Goal: Information Seeking & Learning: Learn about a topic

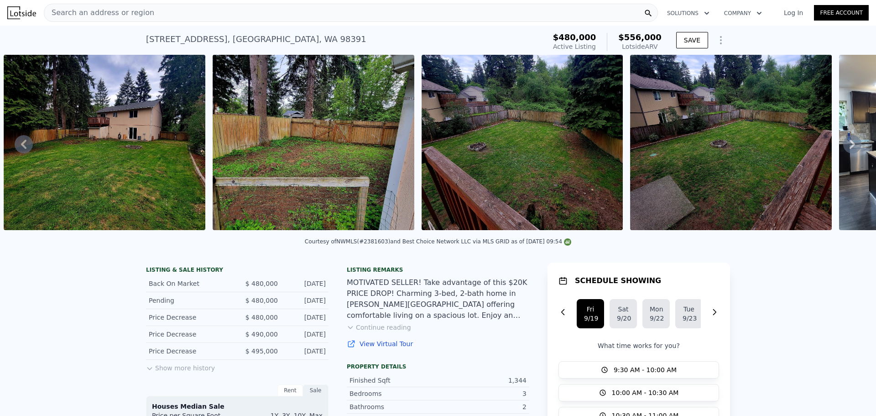
click at [129, 12] on span "Search an address or region" at bounding box center [99, 12] width 110 height 11
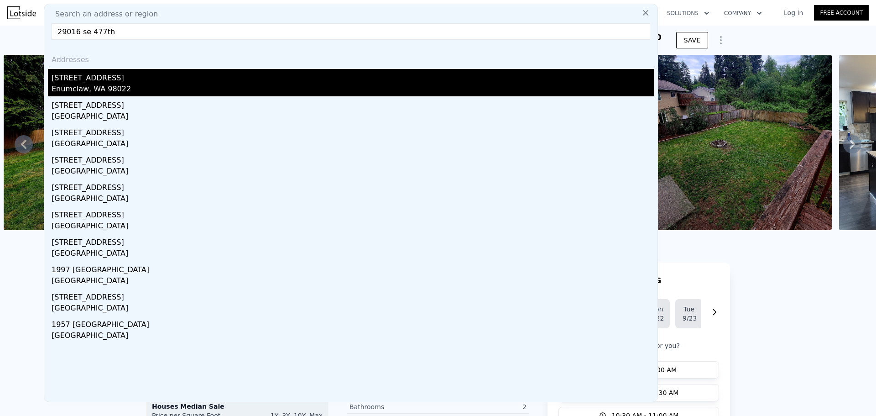
type input "29016 se 477th"
click at [255, 77] on div "[STREET_ADDRESS]" at bounding box center [353, 76] width 603 height 15
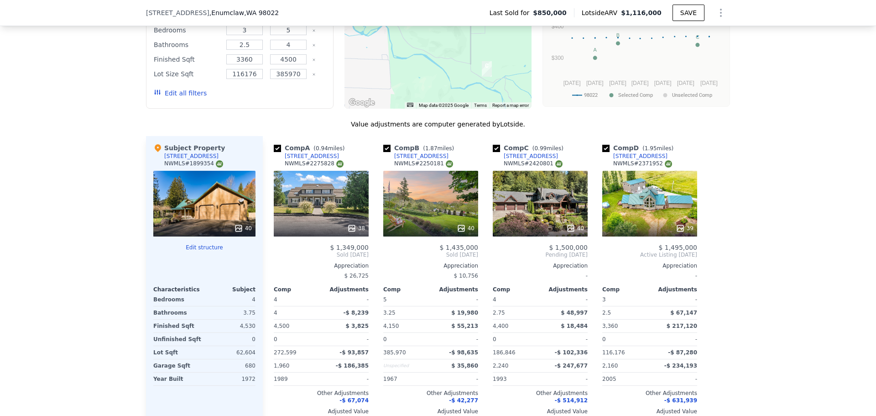
scroll to position [758, 0]
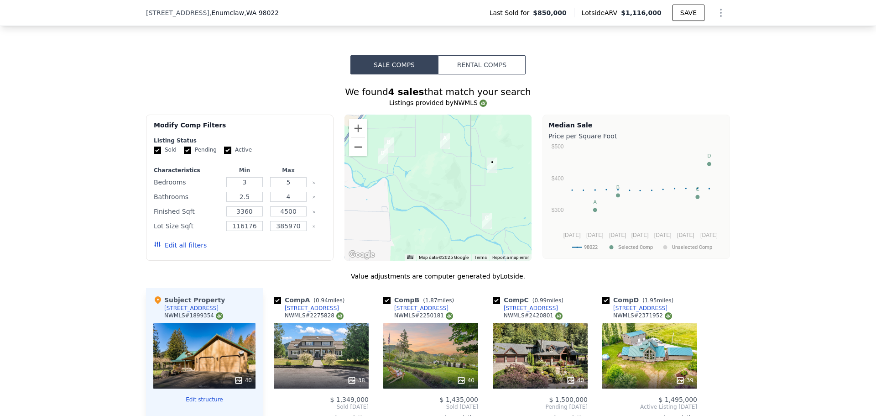
click at [350, 155] on button "Zoom out" at bounding box center [358, 147] width 18 height 18
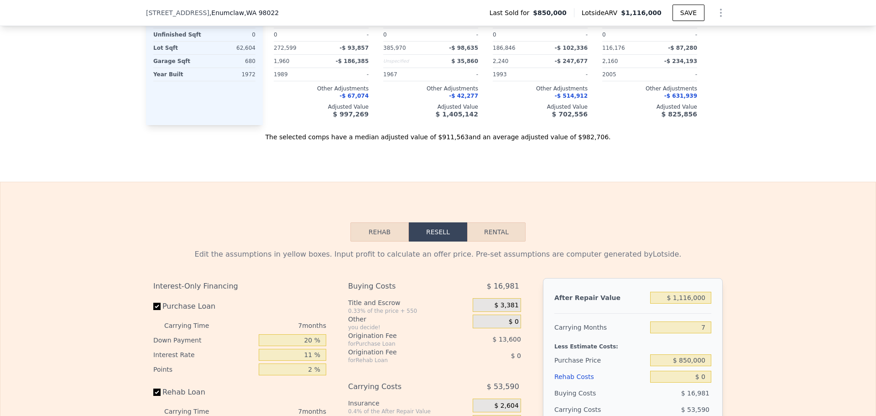
scroll to position [910, 0]
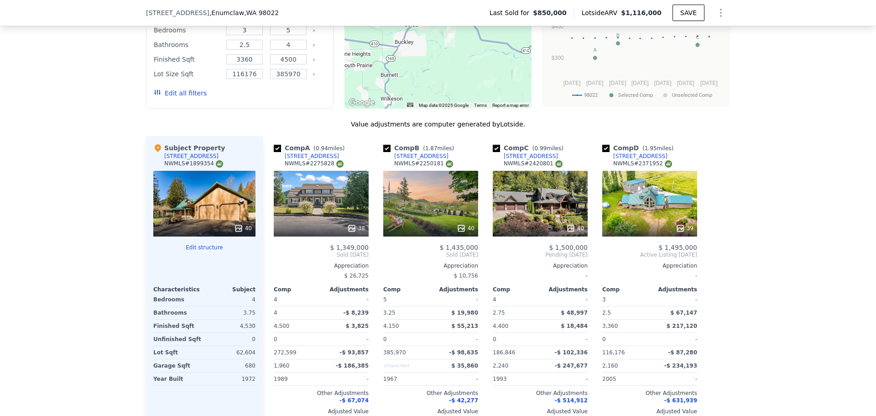
click at [216, 209] on div "40" at bounding box center [204, 204] width 102 height 66
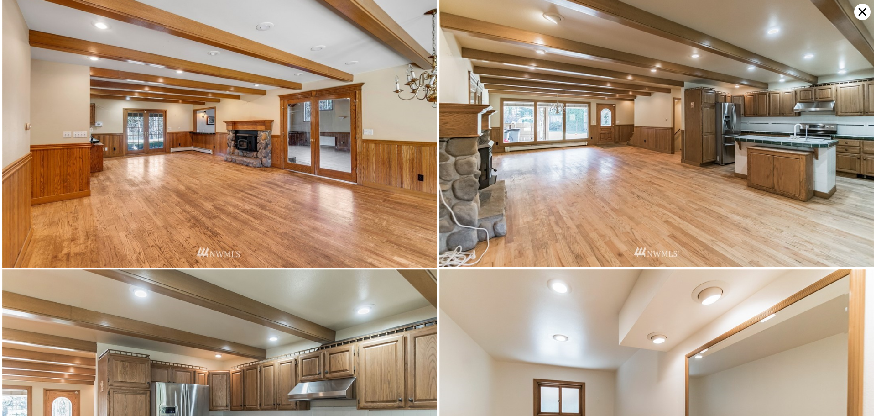
scroll to position [869, 0]
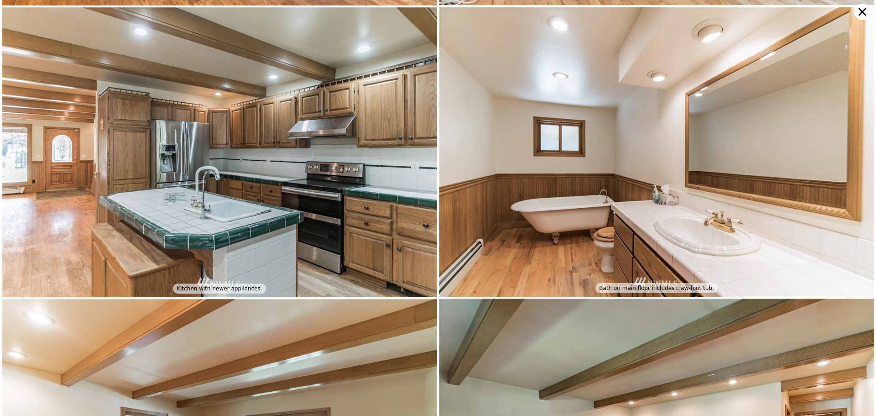
click at [859, 11] on icon at bounding box center [862, 12] width 16 height 16
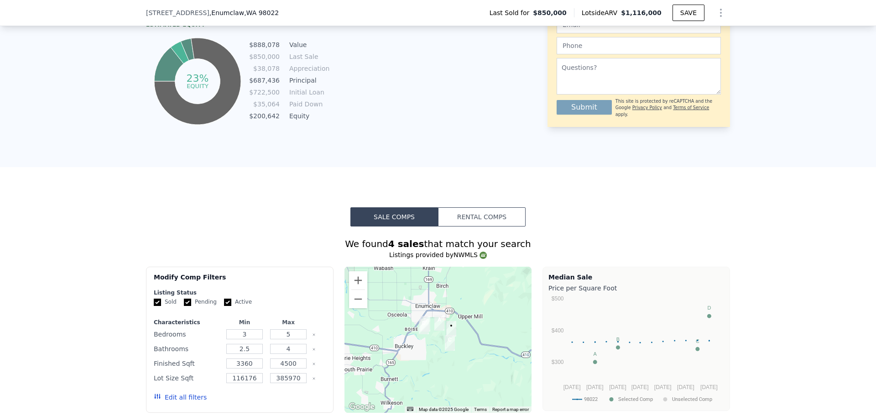
scroll to position [605, 0]
click at [357, 287] on button "Zoom in" at bounding box center [358, 281] width 18 height 18
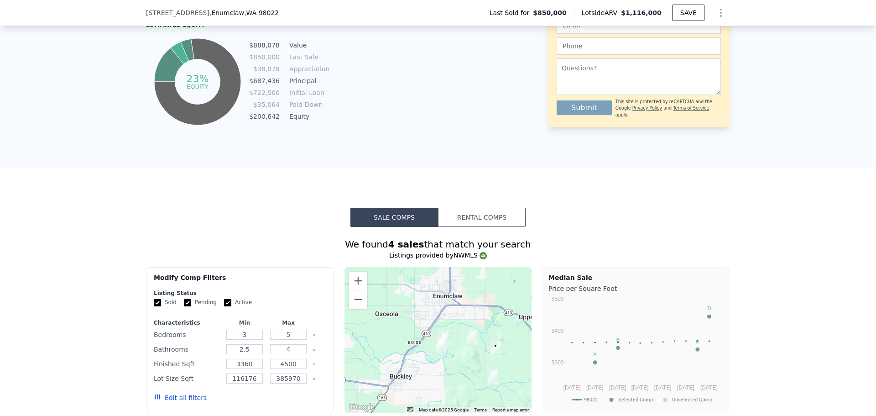
click at [465, 361] on div at bounding box center [439, 340] width 188 height 146
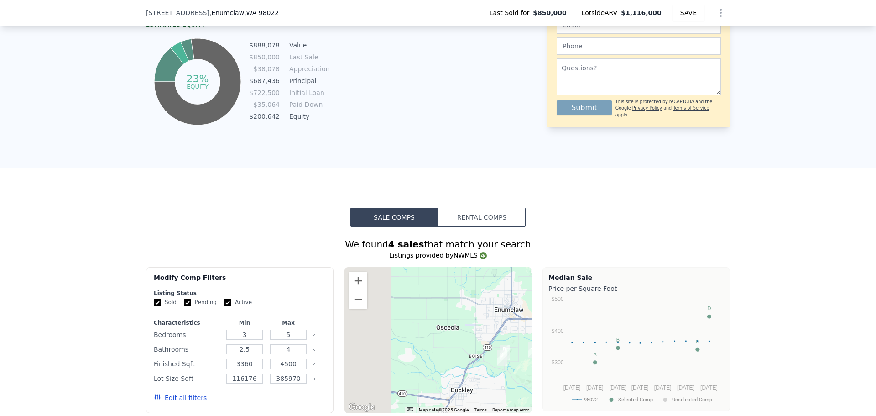
drag, startPoint x: 440, startPoint y: 342, endPoint x: 419, endPoint y: 320, distance: 30.7
click at [500, 344] on div at bounding box center [439, 340] width 188 height 146
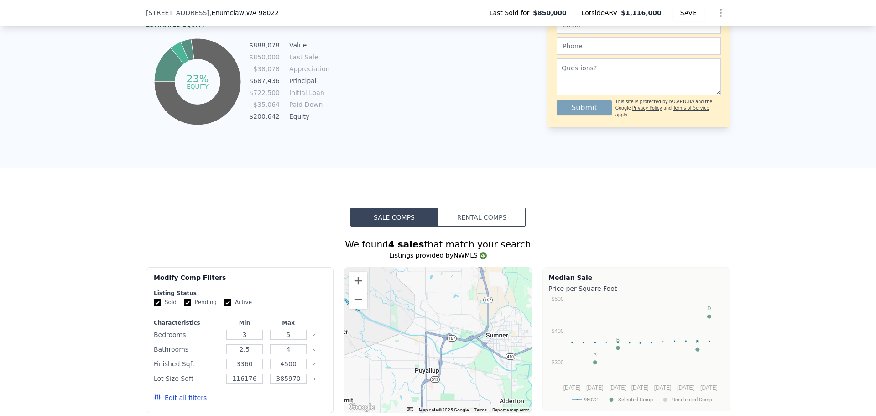
drag, startPoint x: 456, startPoint y: 341, endPoint x: 351, endPoint y: 314, distance: 107.3
click at [364, 321] on div at bounding box center [439, 340] width 188 height 146
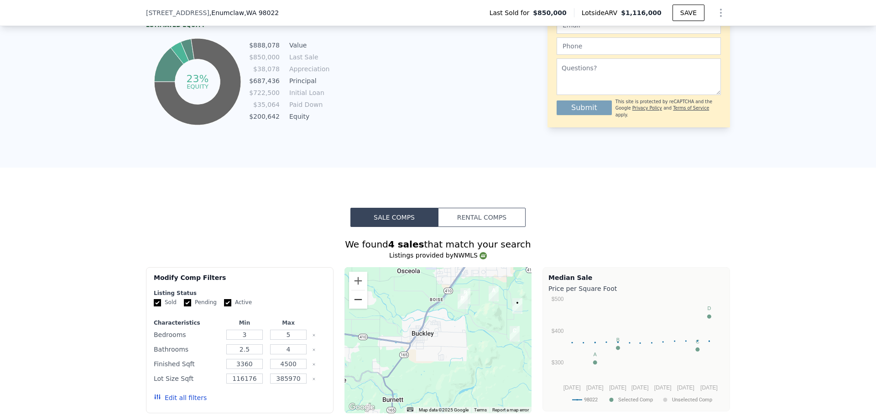
click at [355, 305] on button "Zoom out" at bounding box center [358, 299] width 18 height 18
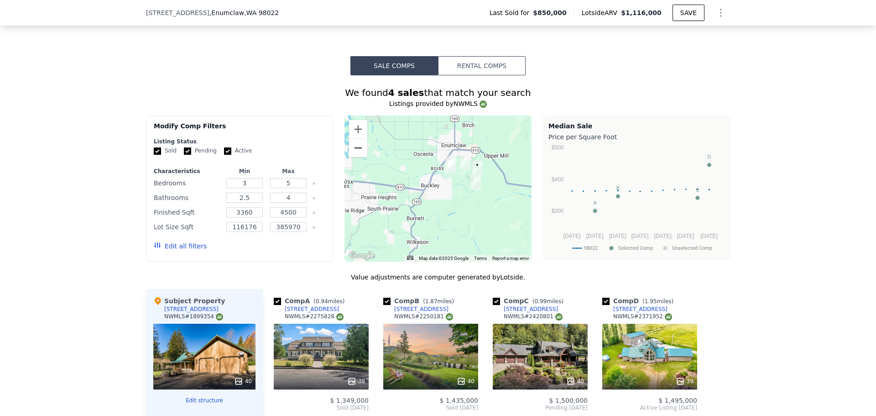
scroll to position [910, 0]
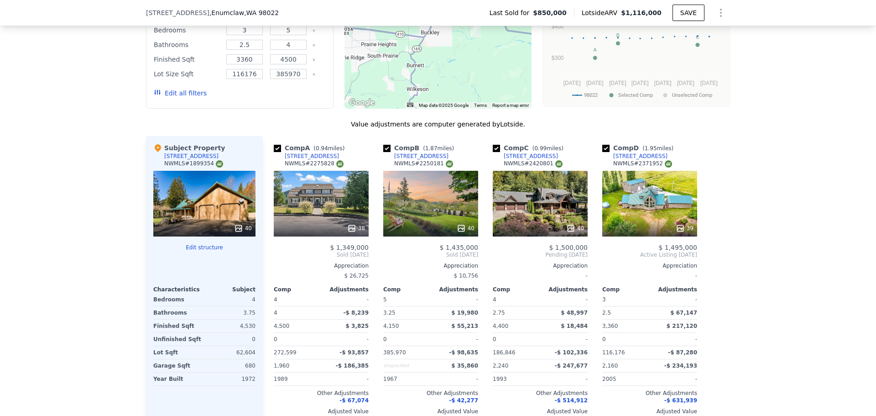
click at [210, 197] on div "40" at bounding box center [204, 204] width 102 height 66
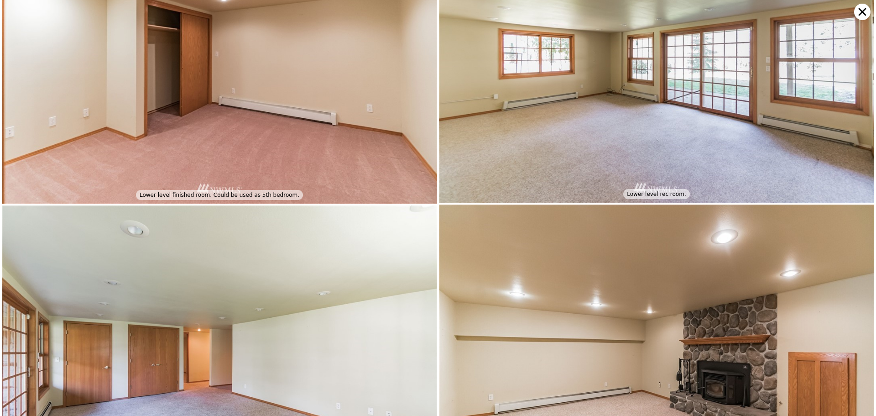
scroll to position [2027, 0]
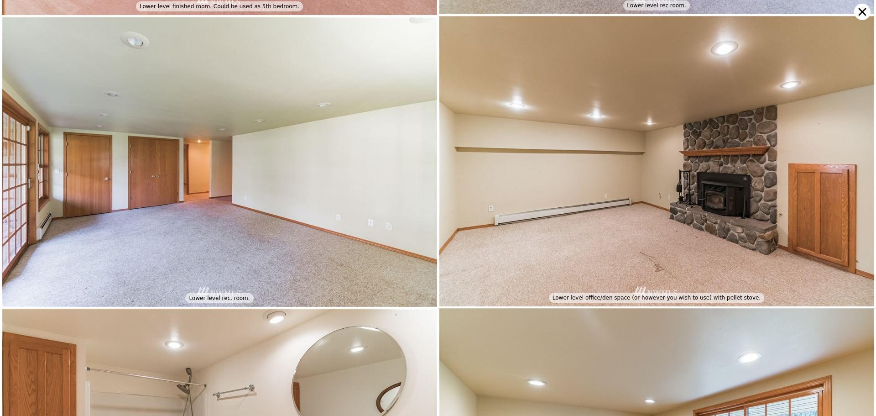
click at [861, 16] on icon at bounding box center [862, 12] width 16 height 16
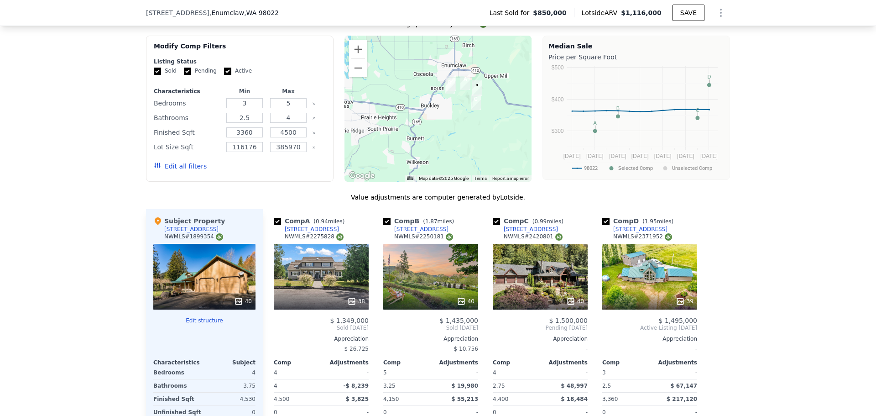
scroll to position [758, 0]
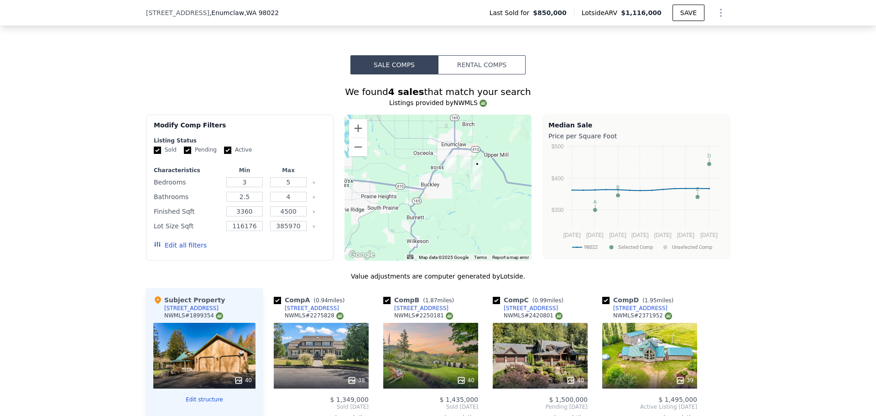
click at [214, 344] on div "40" at bounding box center [204, 356] width 102 height 66
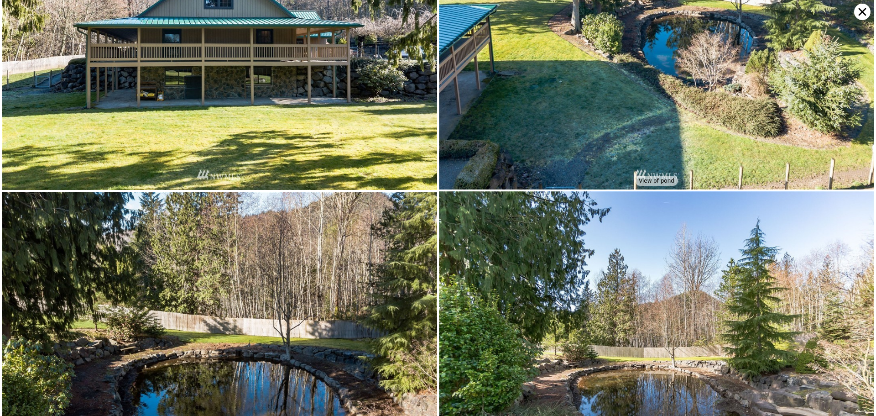
scroll to position [3766, 0]
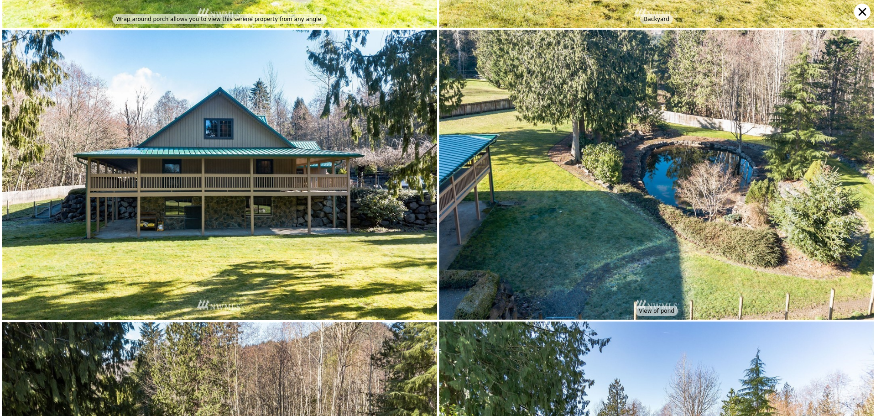
click at [857, 16] on icon at bounding box center [862, 12] width 16 height 16
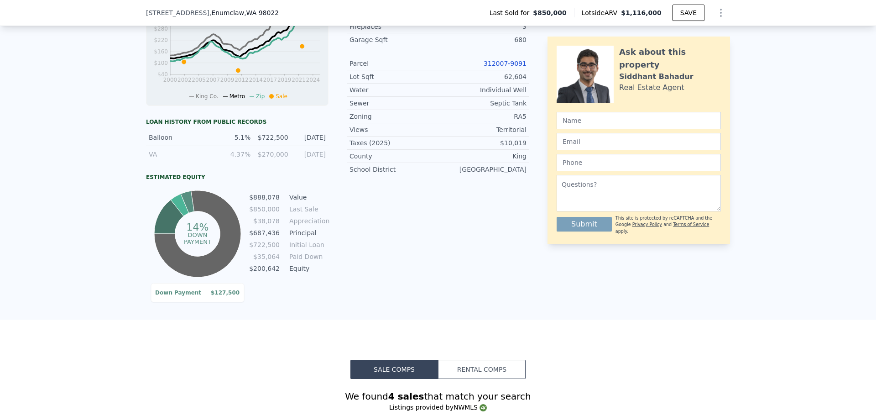
scroll to position [149, 0]
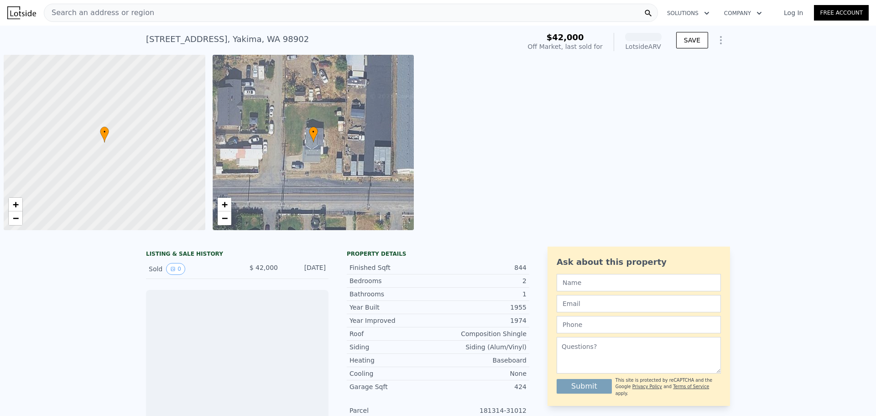
scroll to position [0, 4]
